Goal: Obtain resource: Obtain resource

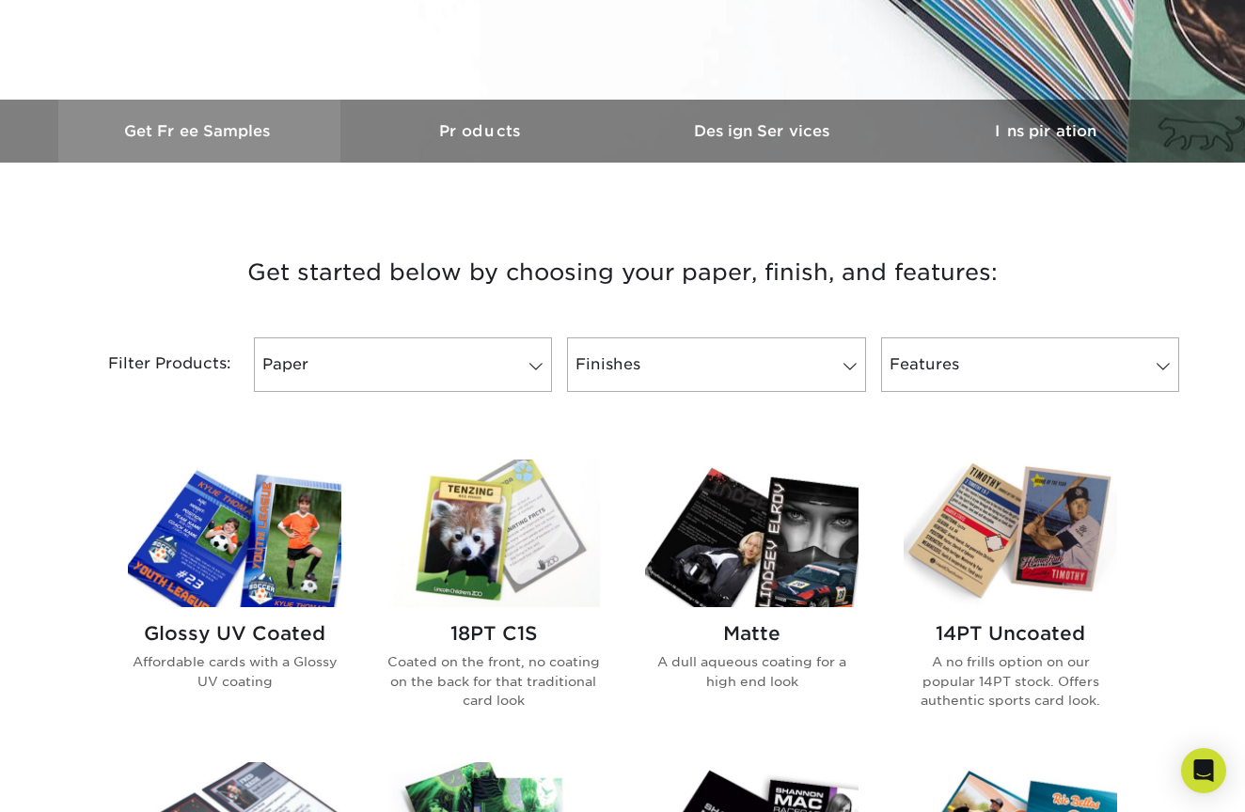
scroll to position [529, 0]
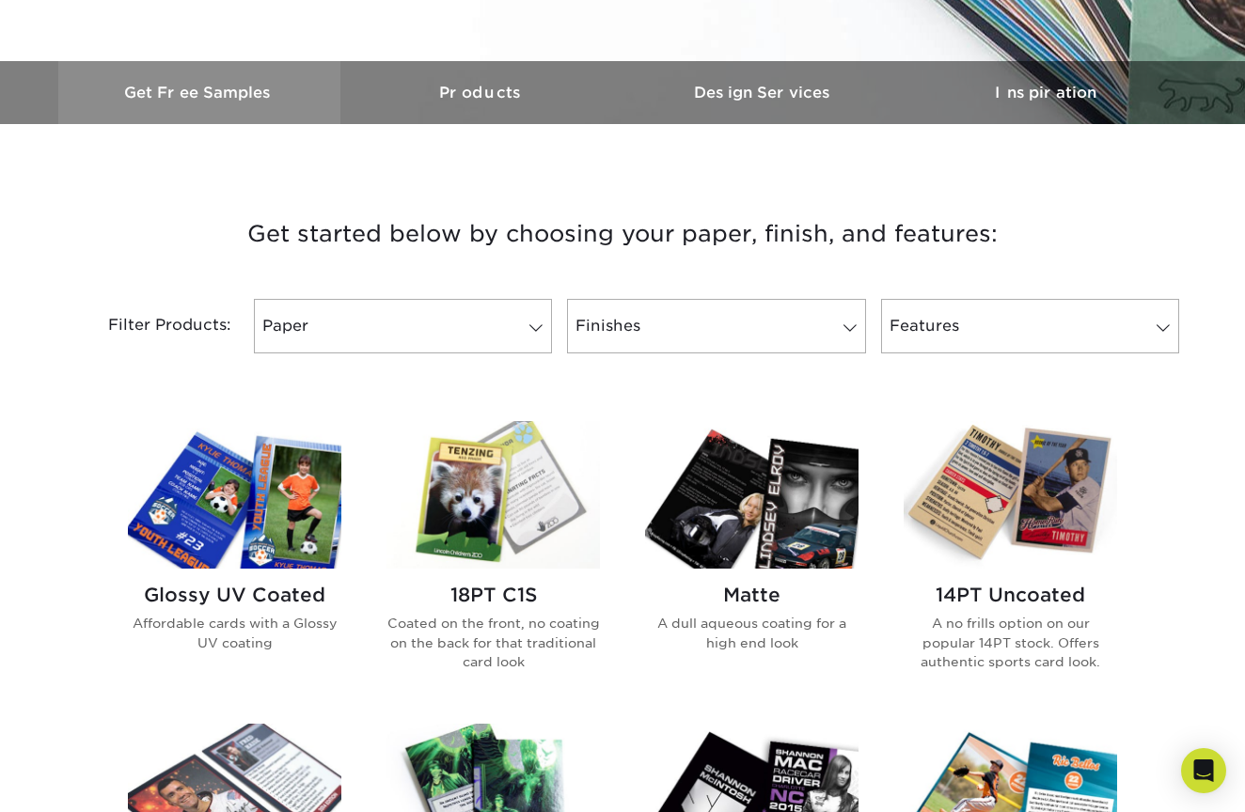
click at [230, 100] on h3 "Get Free Samples" at bounding box center [199, 93] width 282 height 18
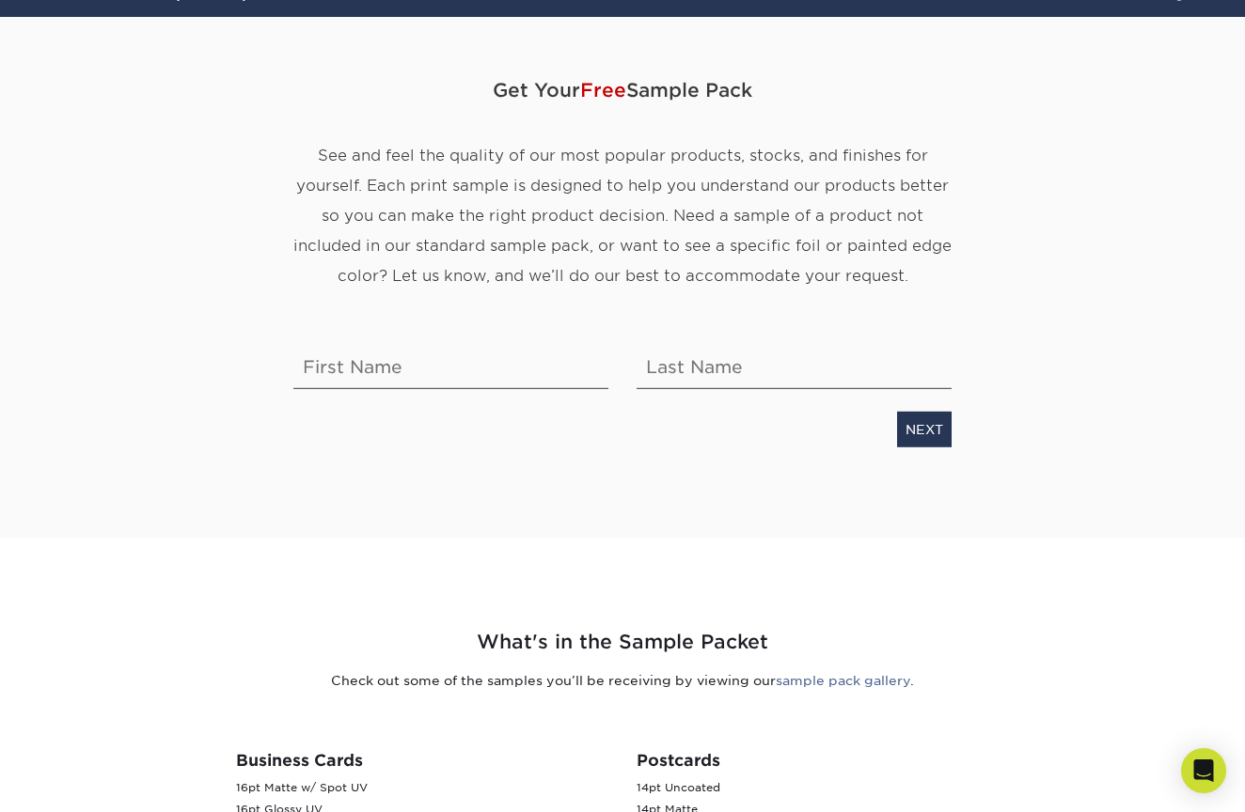
scroll to position [181, 0]
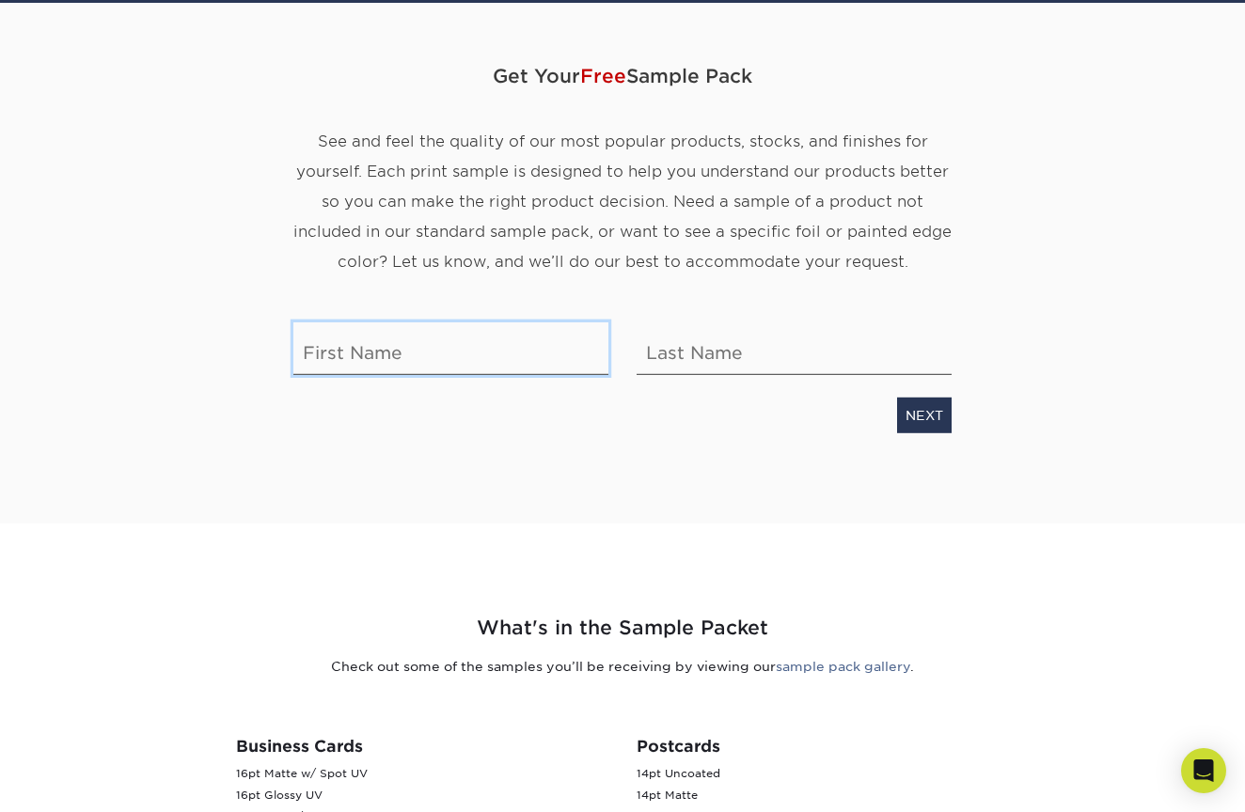
click at [521, 356] on input "text" at bounding box center [450, 348] width 315 height 53
type input "[GEOGRAPHIC_DATA]"
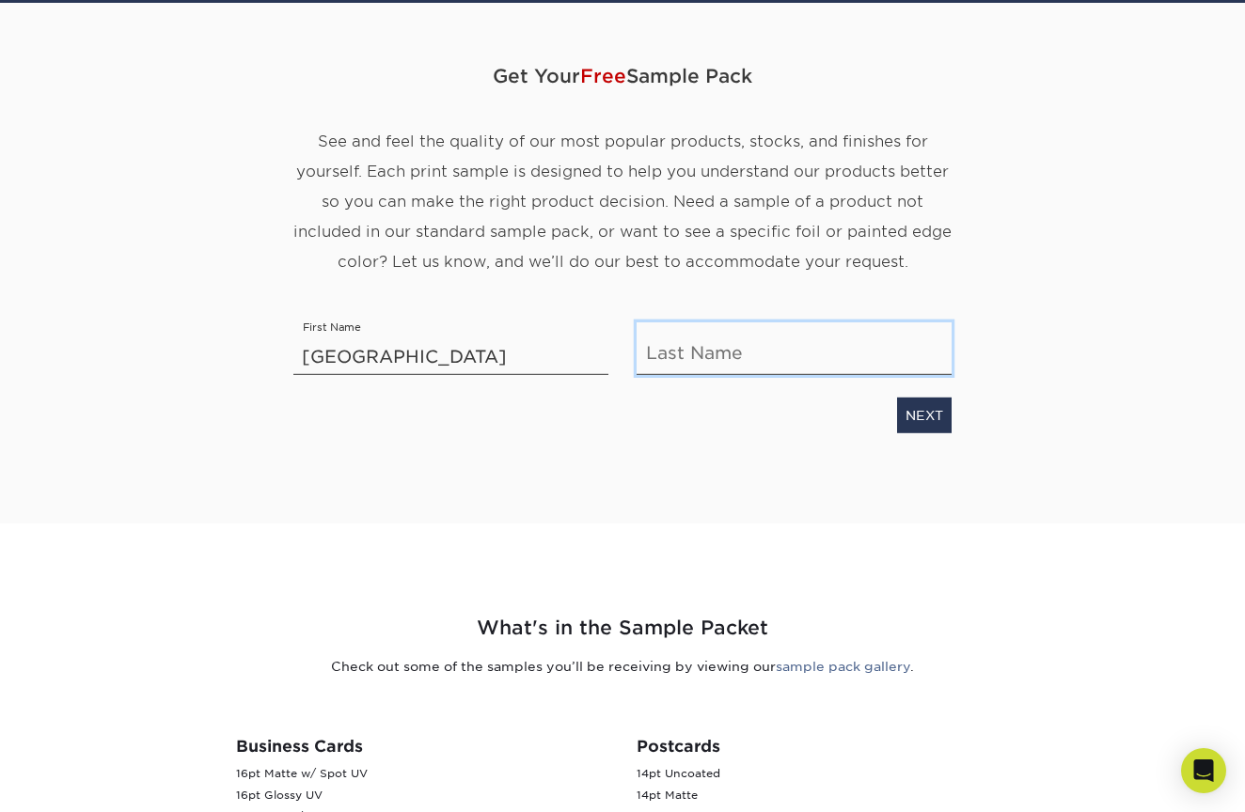
click at [795, 345] on input "text" at bounding box center [794, 348] width 315 height 53
type input "Oltvedt"
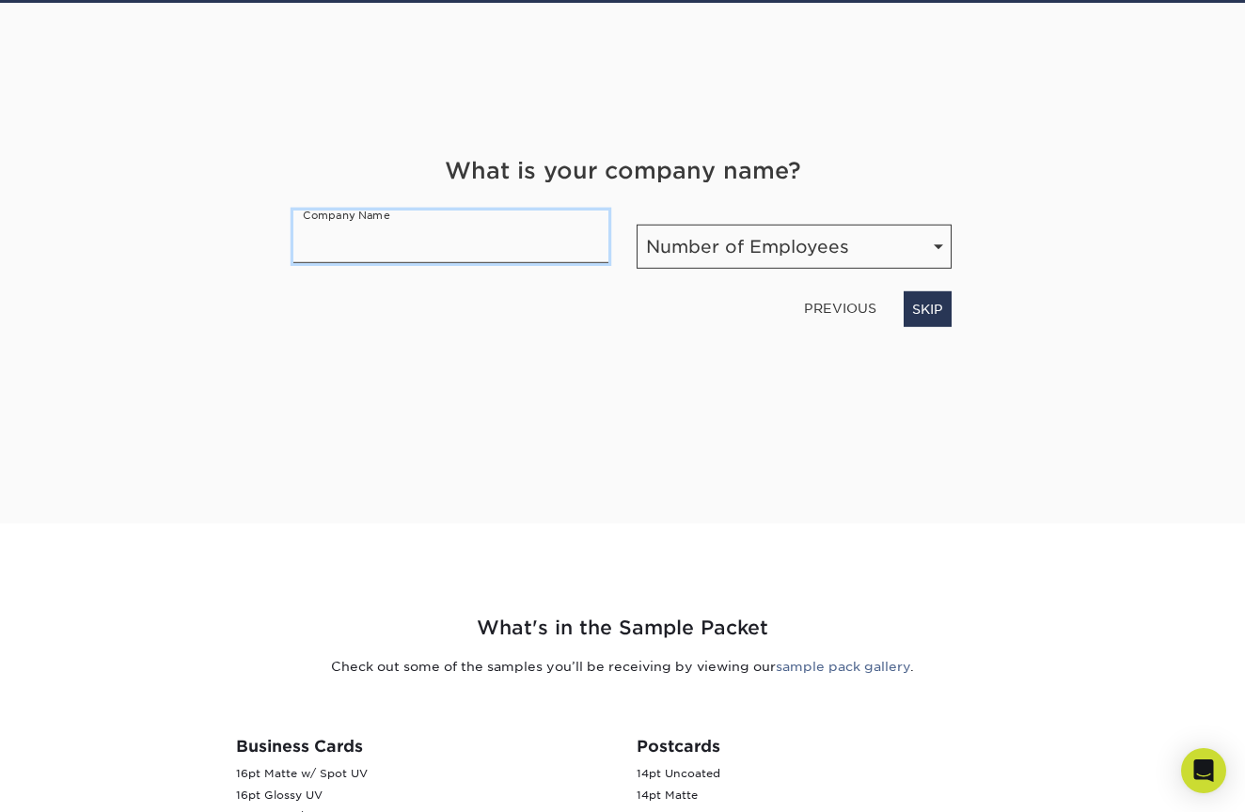
click at [544, 232] on input "text" at bounding box center [450, 236] width 315 height 53
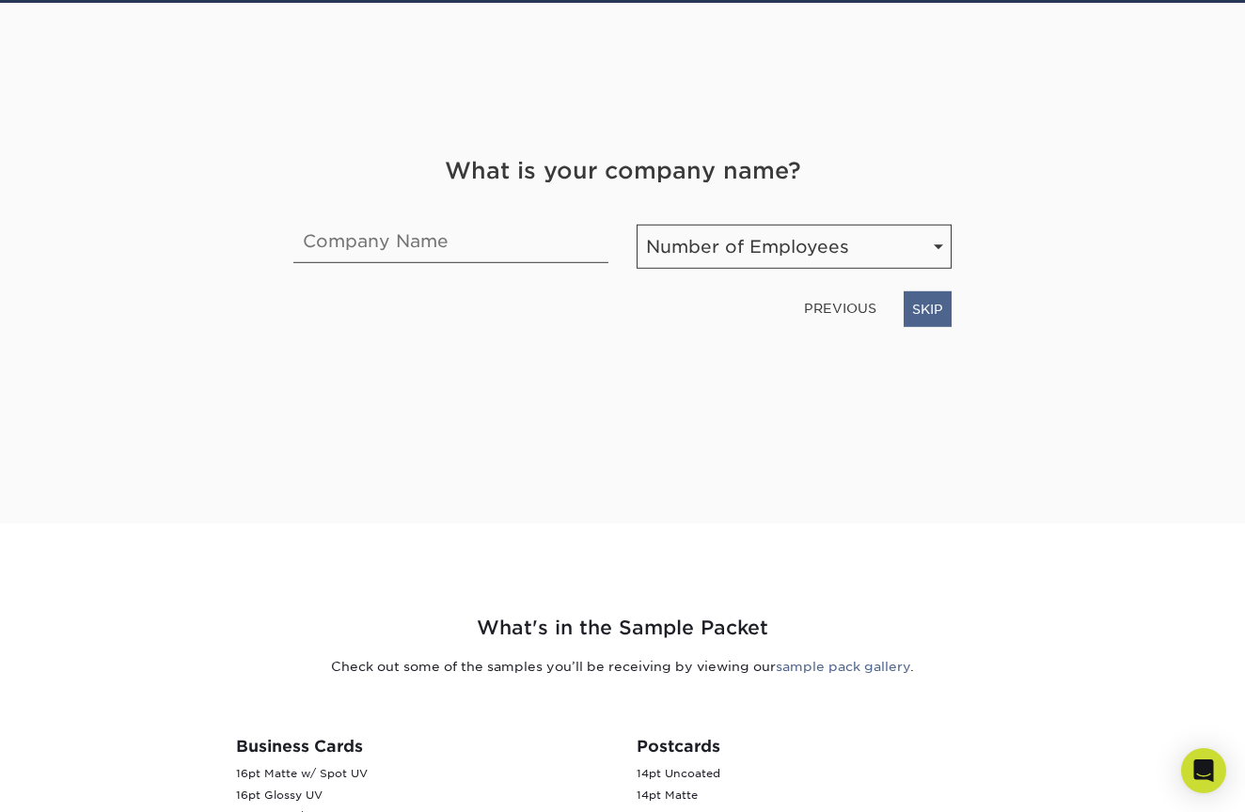
click at [923, 314] on link "SKIP" at bounding box center [928, 309] width 48 height 36
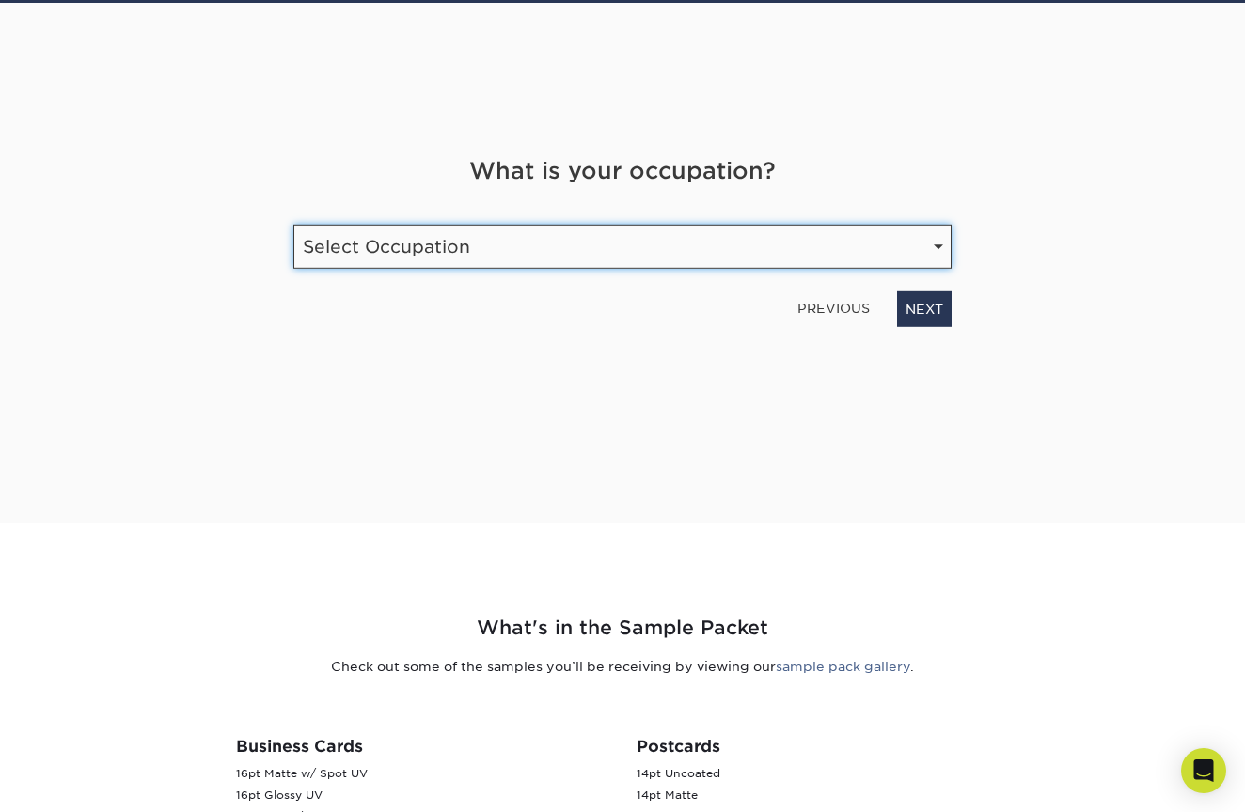
select select "Graphic Designer / Freelance"
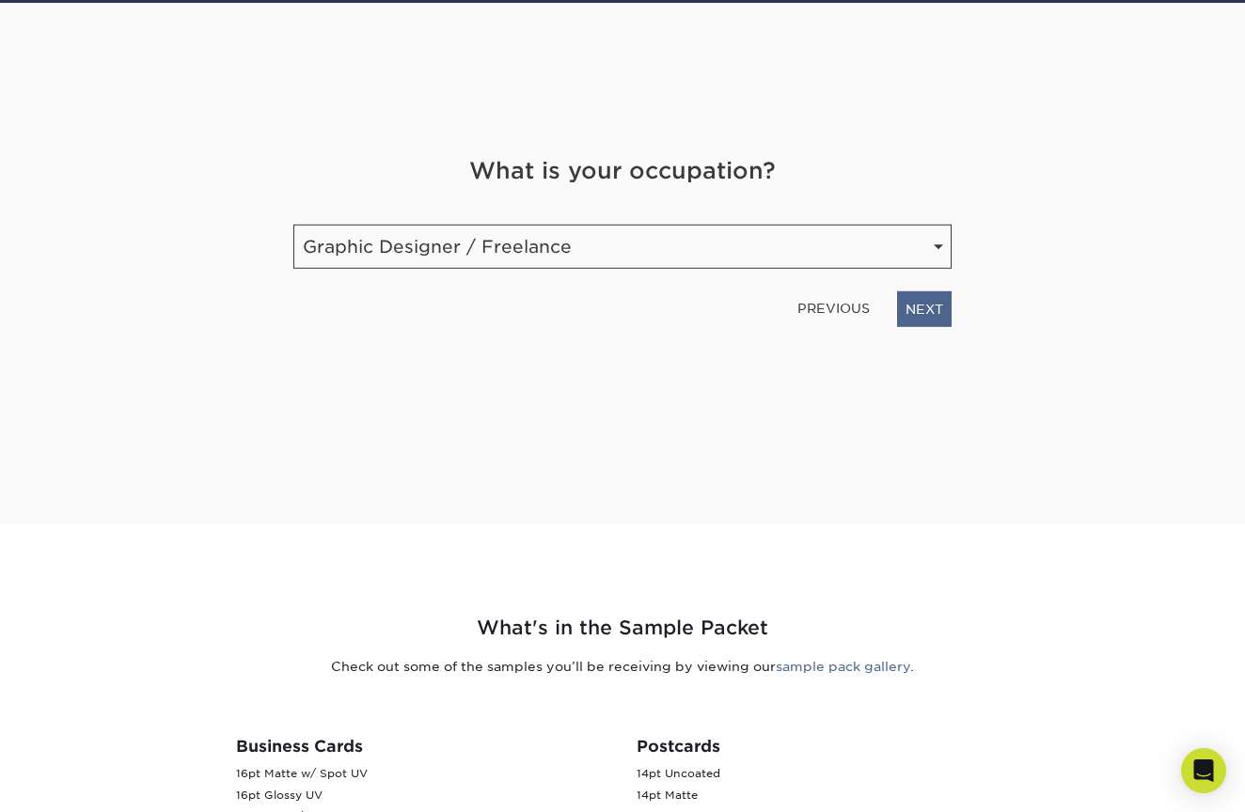
click at [905, 308] on link "NEXT" at bounding box center [924, 309] width 55 height 36
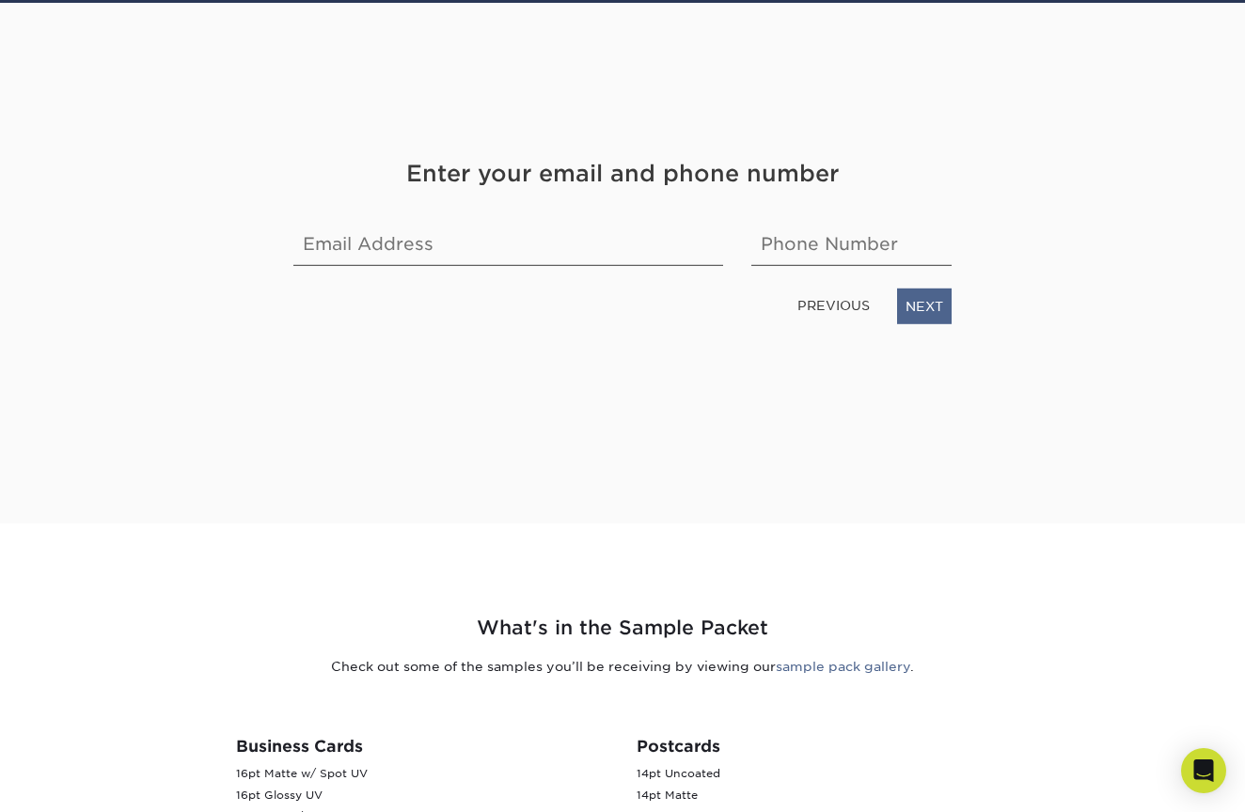
click at [924, 311] on link "NEXT" at bounding box center [924, 306] width 55 height 36
